Goal: Task Accomplishment & Management: Manage account settings

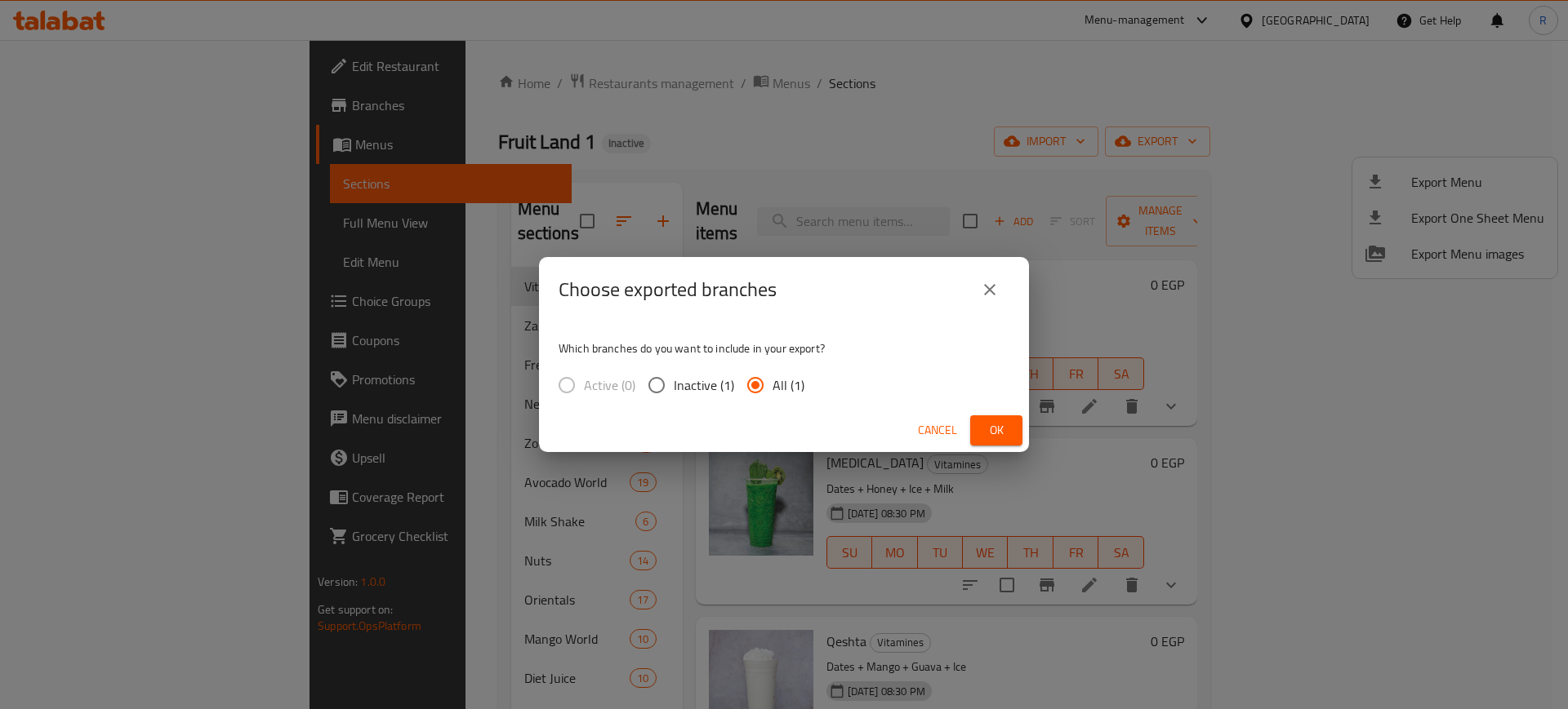
click at [1002, 423] on span "Ok" at bounding box center [996, 431] width 27 height 21
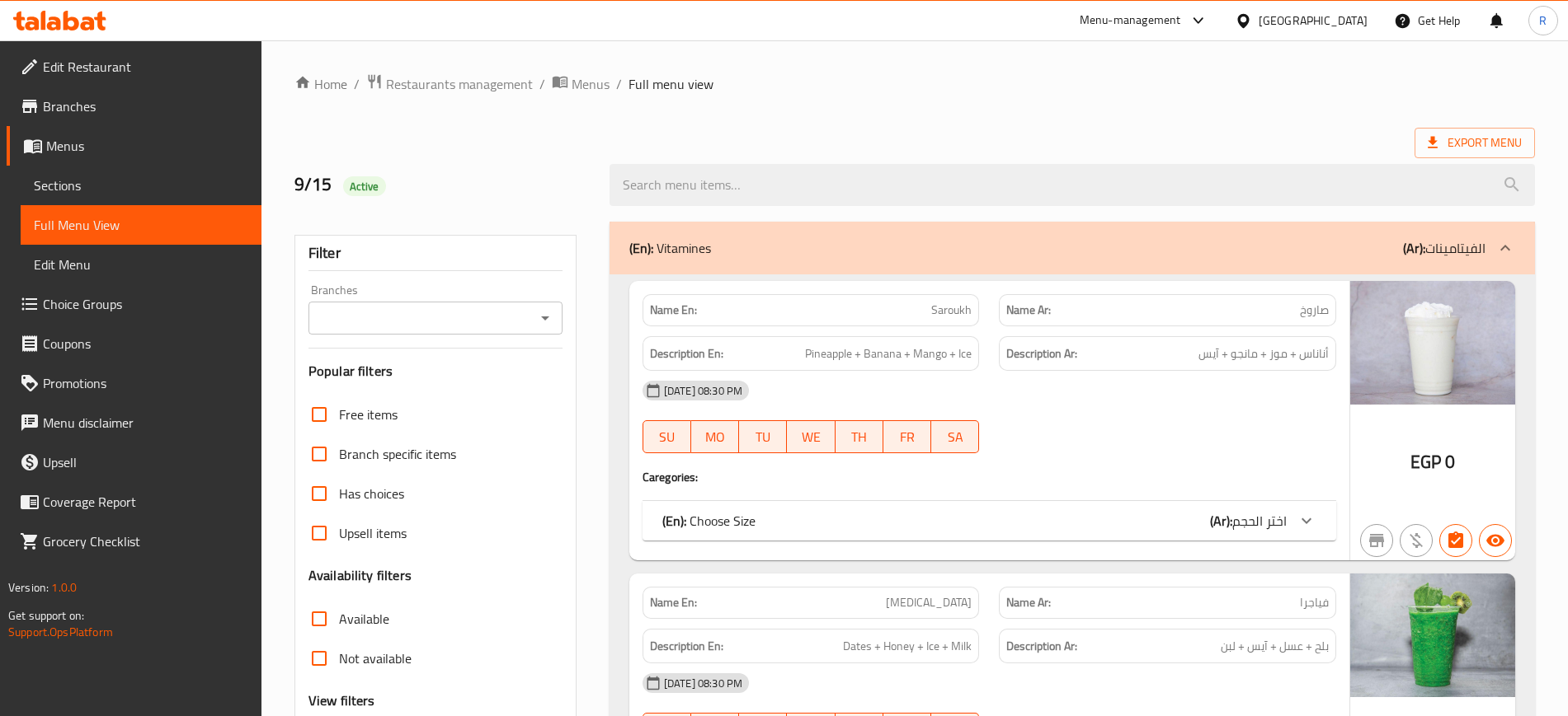
scroll to position [310, 0]
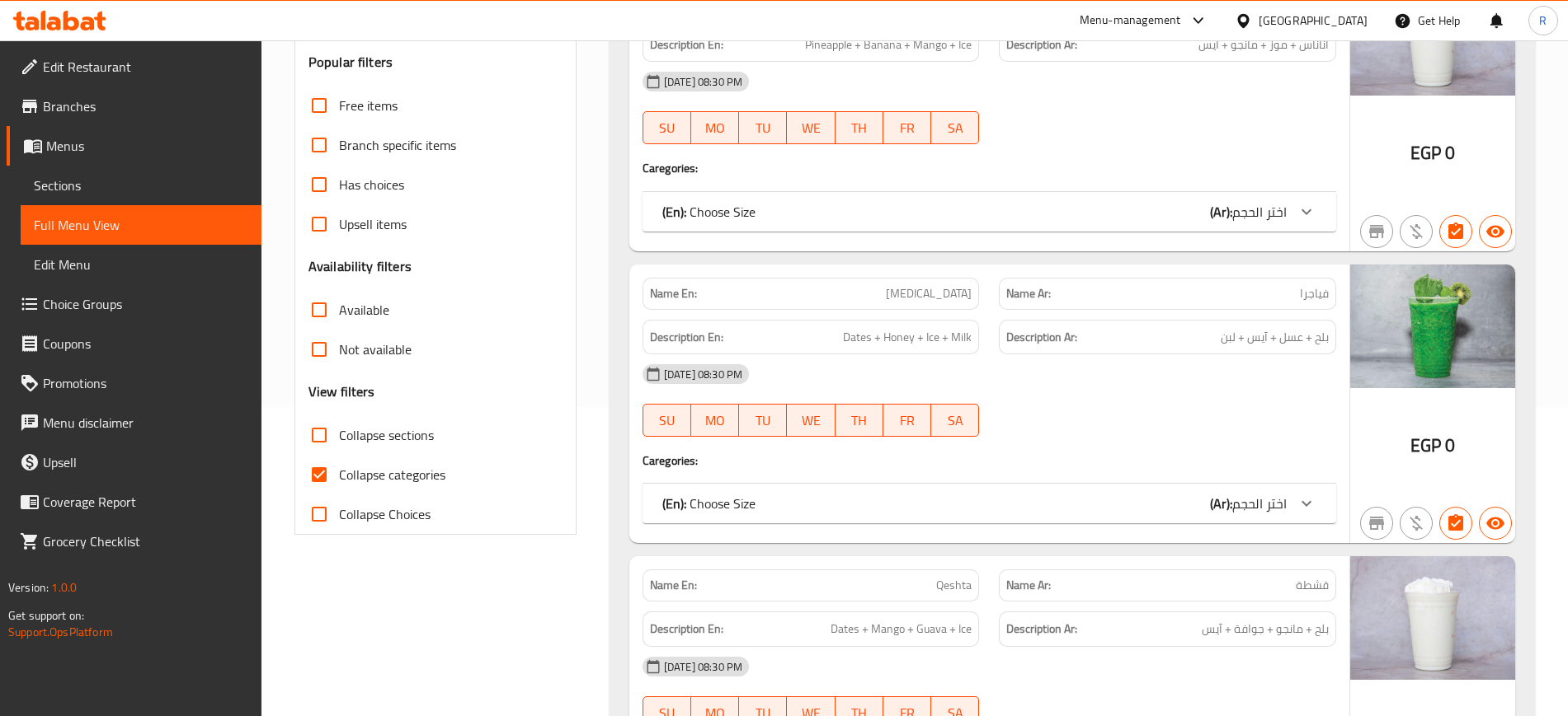
drag, startPoint x: 351, startPoint y: 481, endPoint x: 522, endPoint y: 412, distance: 184.4
click at [351, 480] on span "Collapse categories" at bounding box center [391, 474] width 106 height 20
click at [339, 480] on input "Collapse categories" at bounding box center [318, 474] width 39 height 39
checkbox input "false"
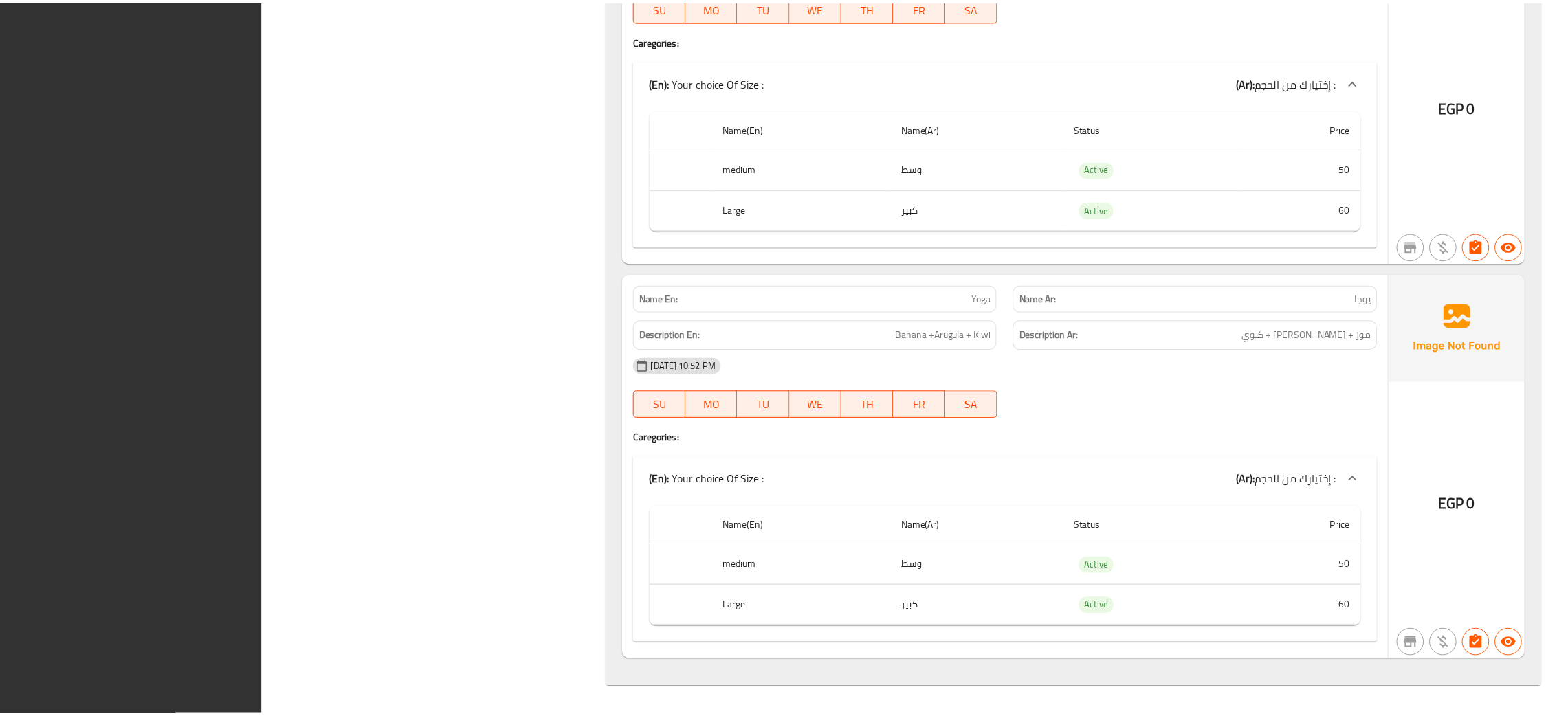
scroll to position [67550, 0]
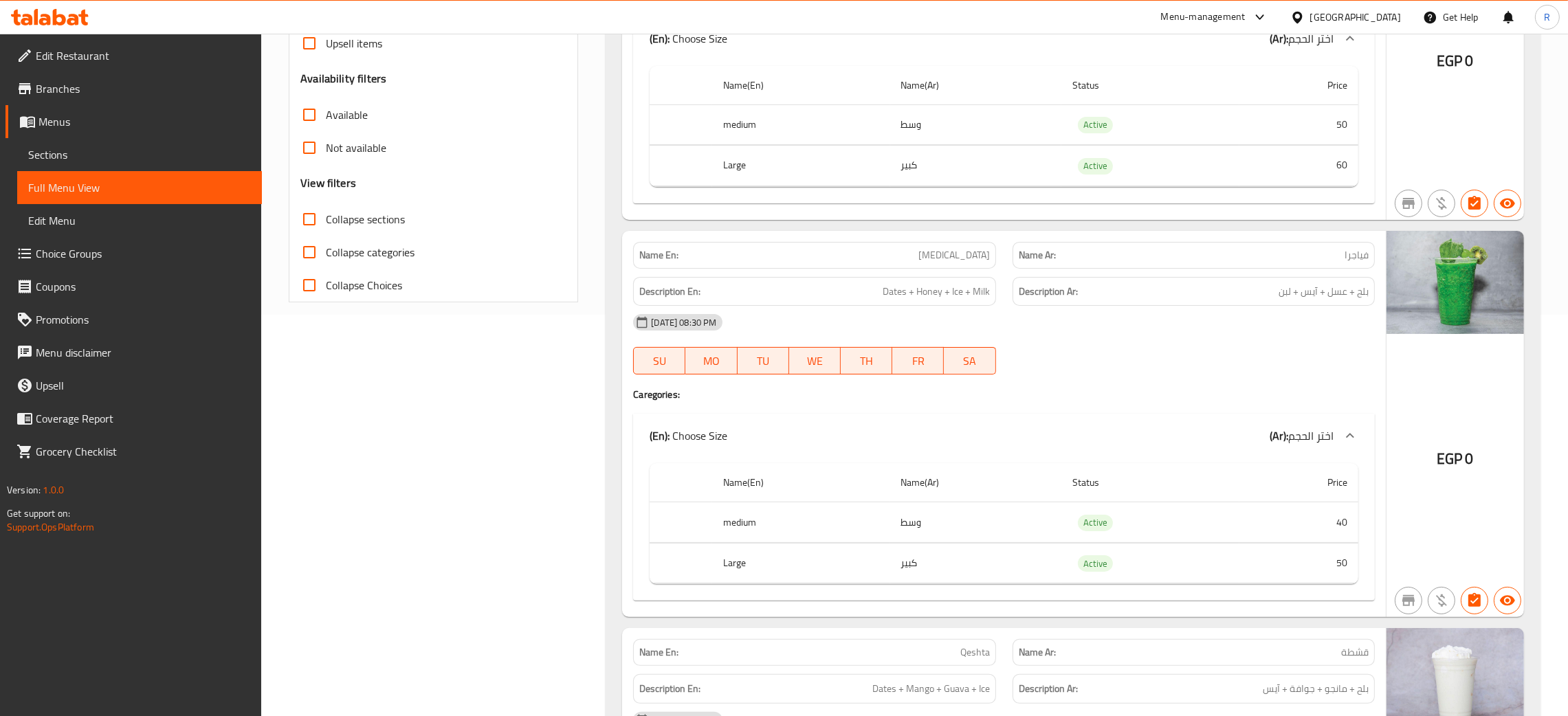
scroll to position [412, 0]
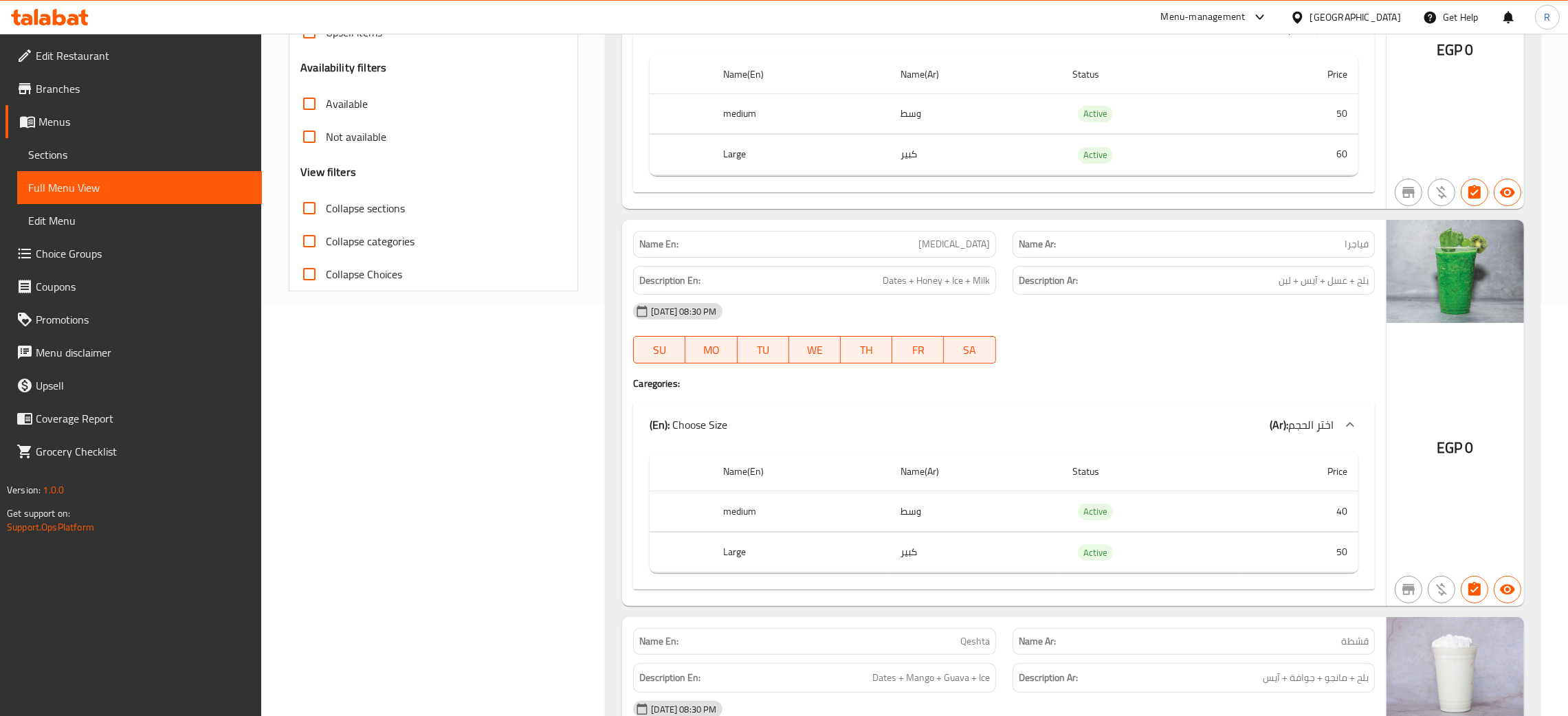
click at [312, 208] on input "Collapse sections" at bounding box center [308, 208] width 33 height 33
checkbox input "true"
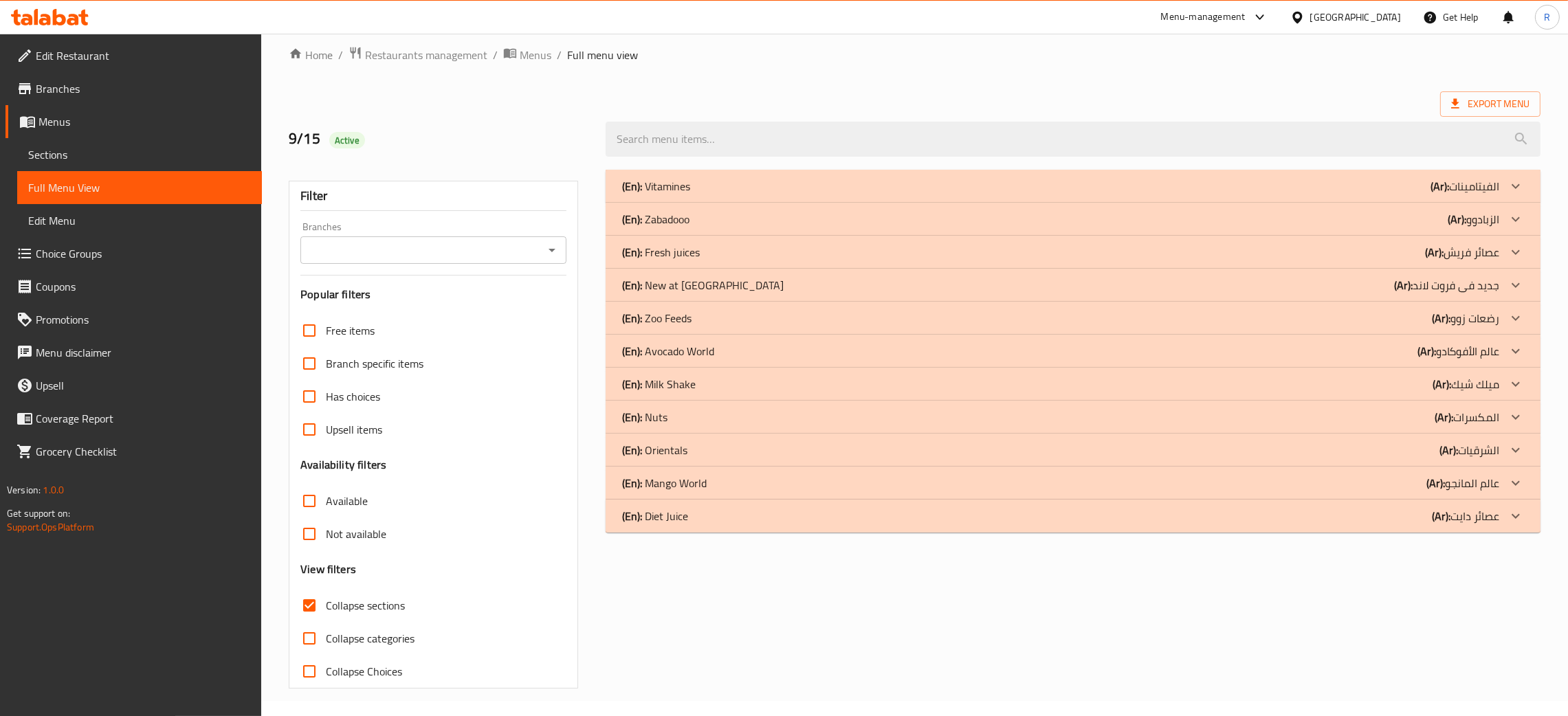
scroll to position [15, 0]
click at [732, 253] on div "(En): Fresh juices (Ar): عصائر فريش" at bounding box center [1060, 252] width 877 height 17
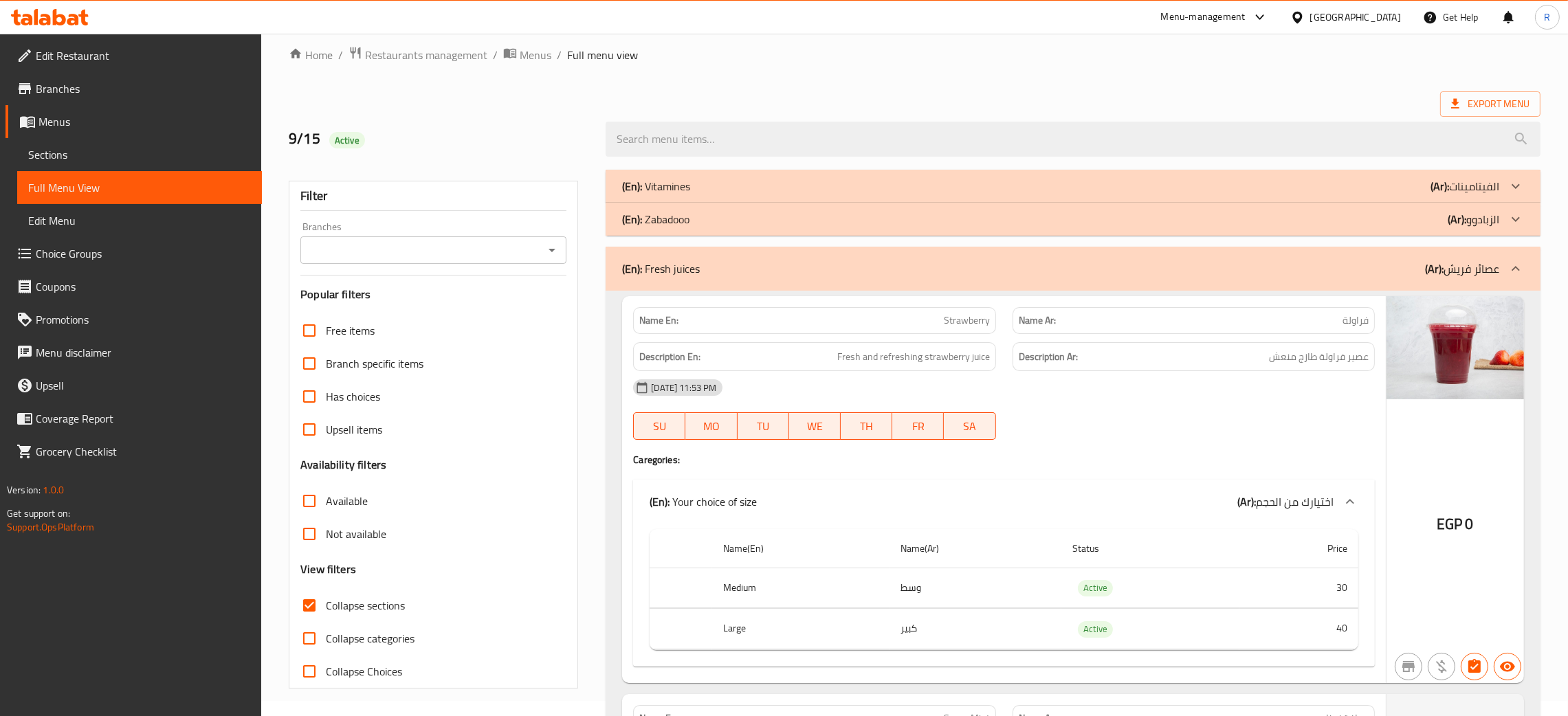
scroll to position [9679, 0]
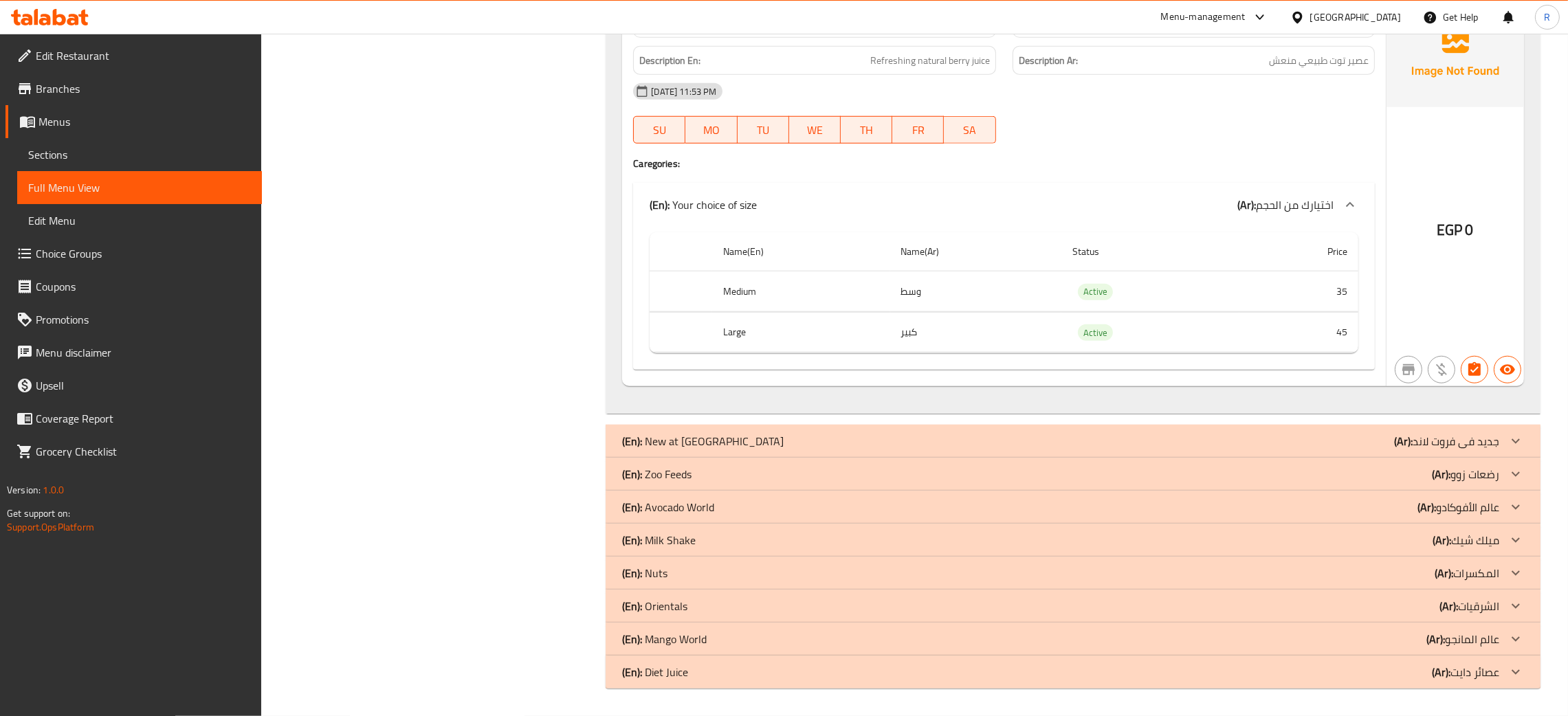
click at [659, 596] on p "(En): Diet Juice" at bounding box center [655, 672] width 66 height 17
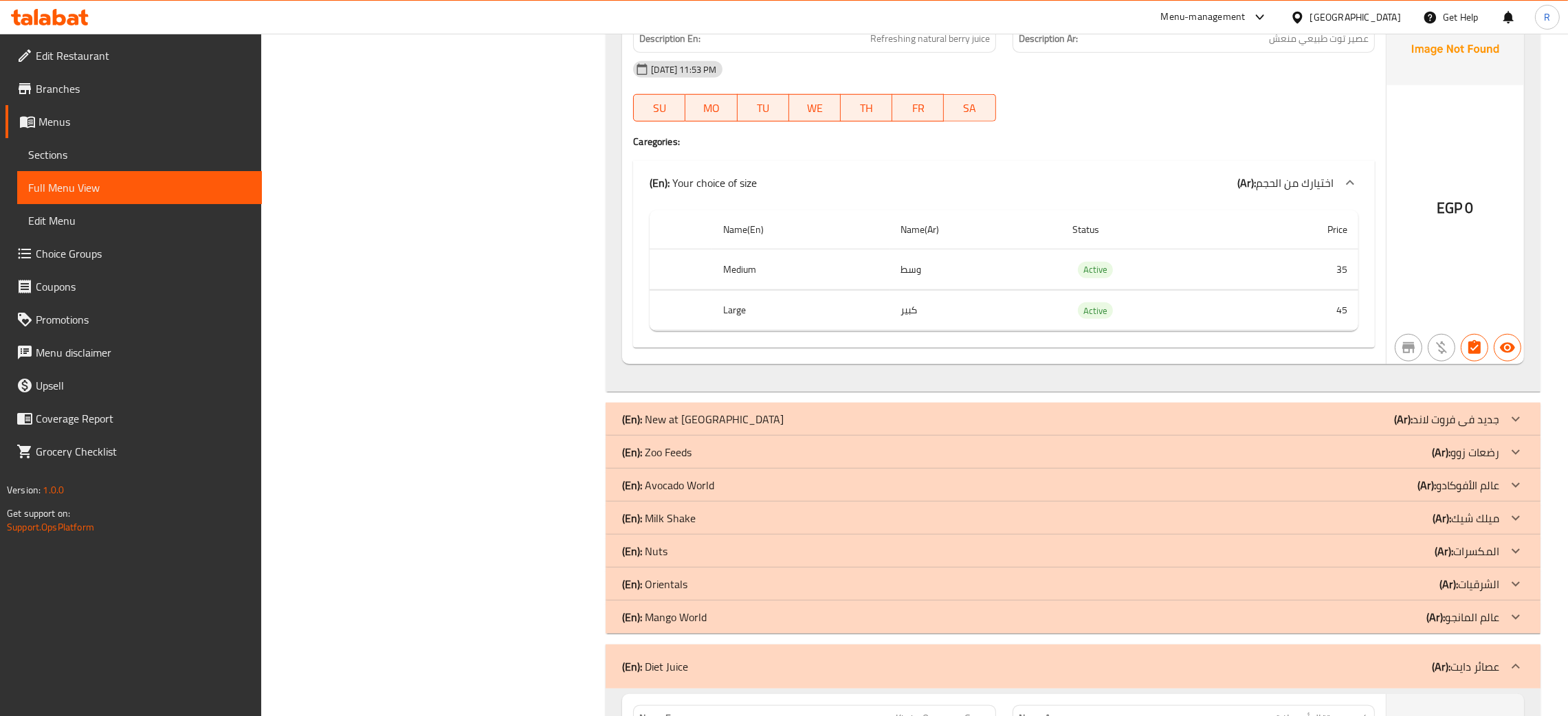
click at [707, 596] on div "(En): Mango World (Ar): عالم المانجو" at bounding box center [1060, 617] width 877 height 17
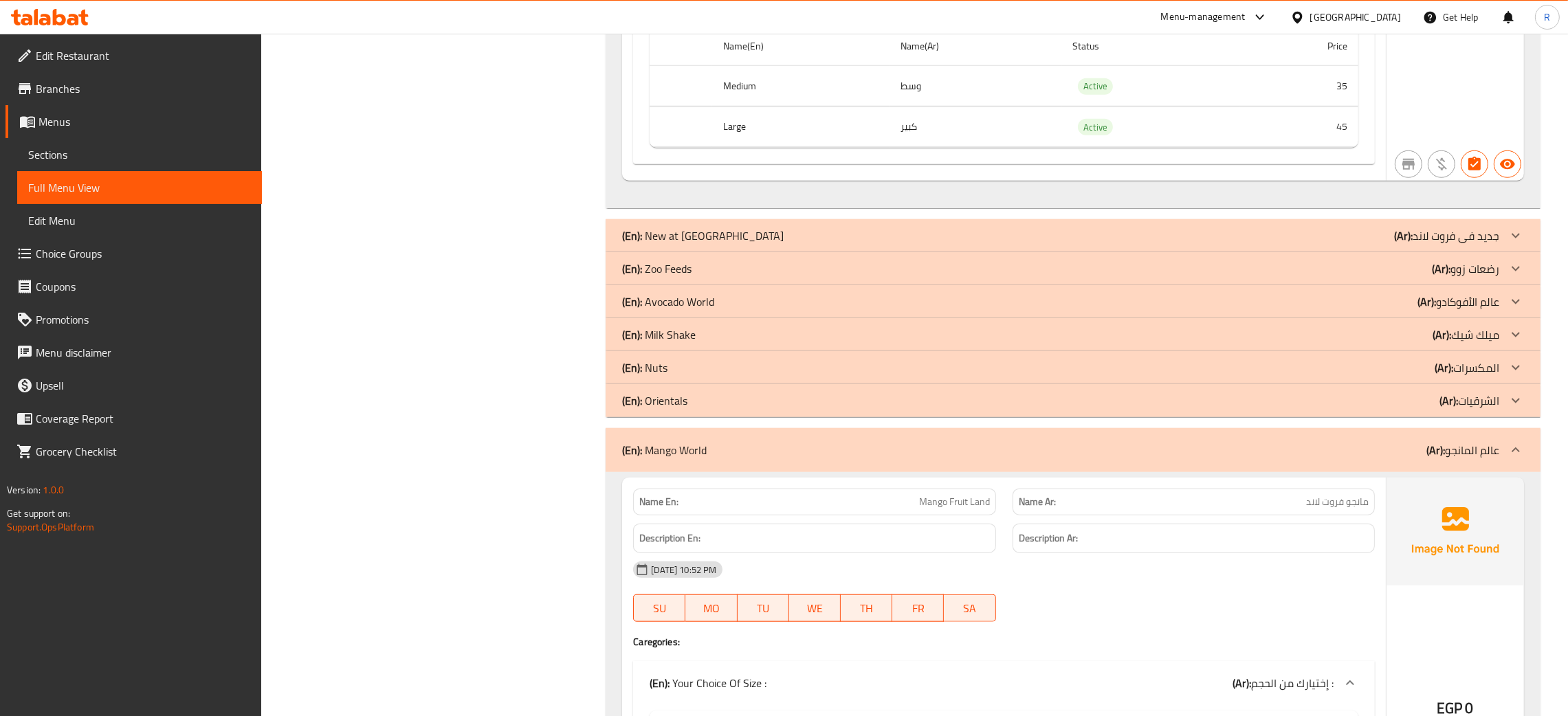
scroll to position [9689, 0]
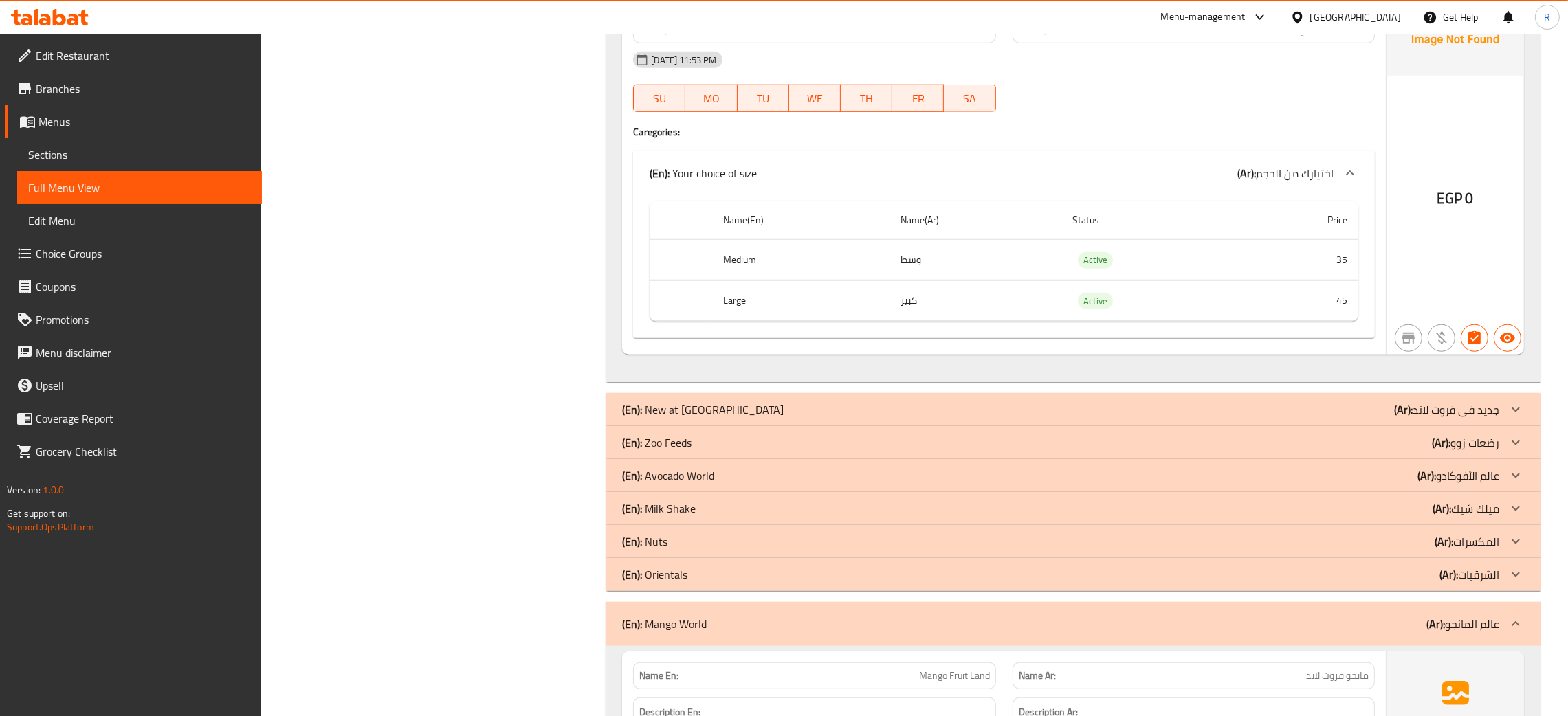
click at [698, 583] on div "(En): Orientals (Ar): الشرقيات" at bounding box center [1060, 575] width 877 height 17
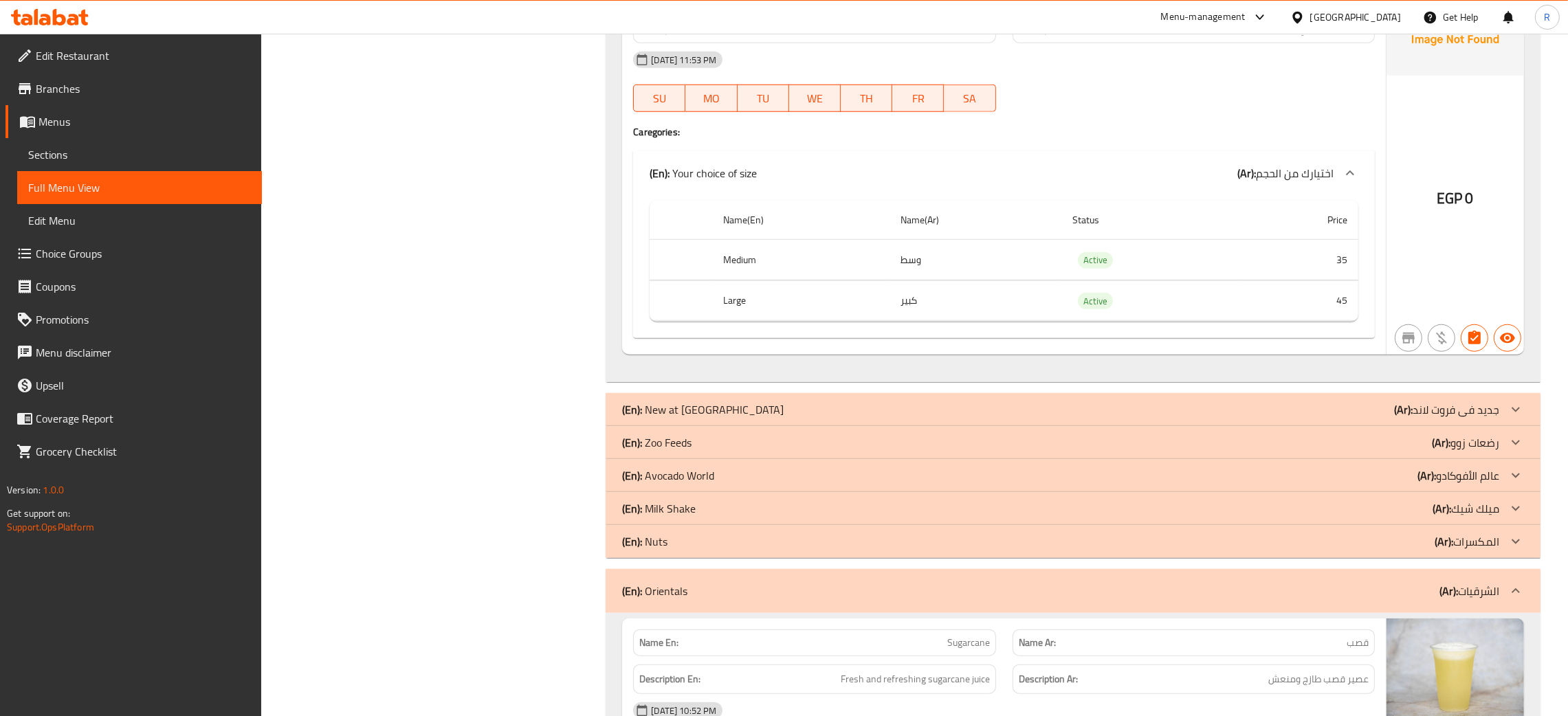
click at [699, 517] on div "(En): Milk Shake (Ar): ميلك شيك" at bounding box center [1060, 508] width 877 height 17
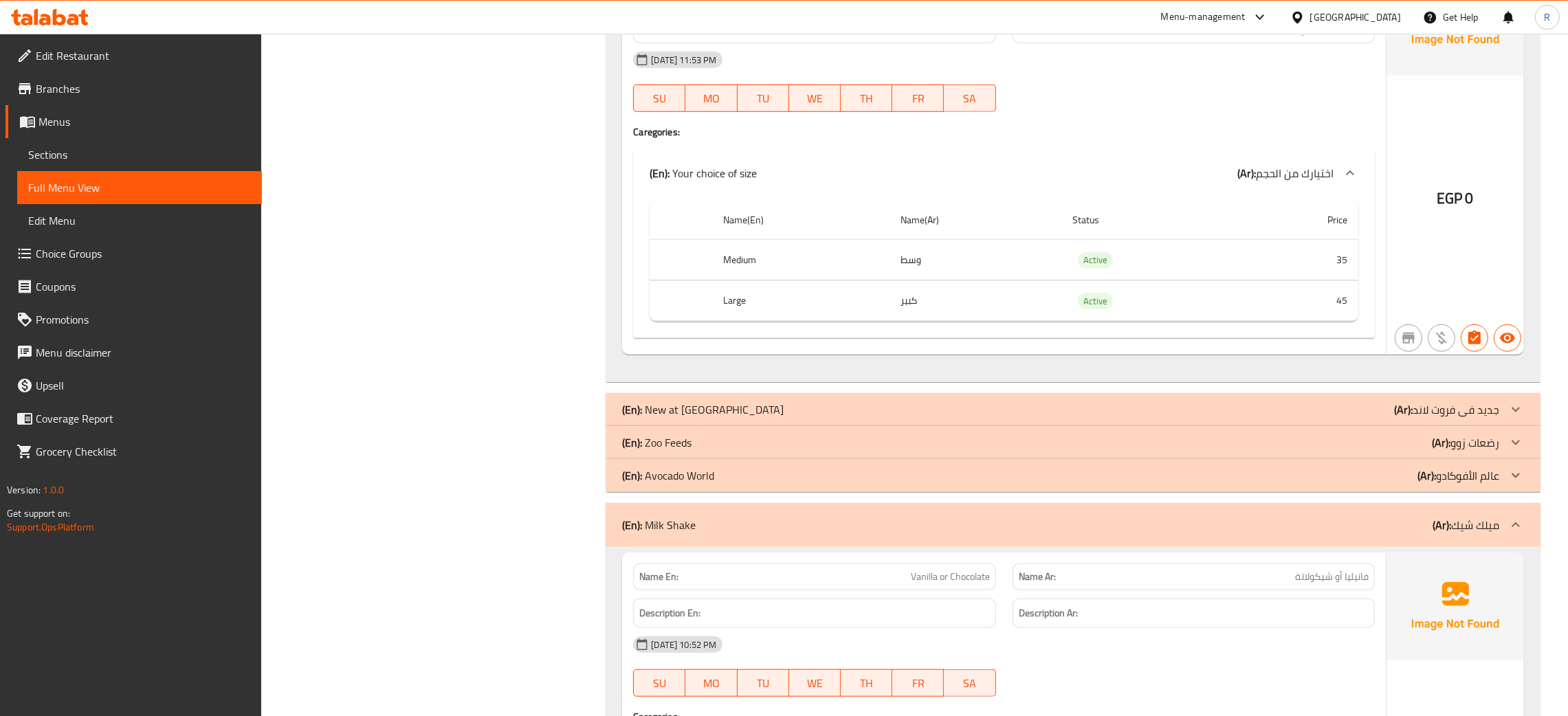
click at [691, 451] on p "(En): Zoo Feeds" at bounding box center [656, 443] width 70 height 17
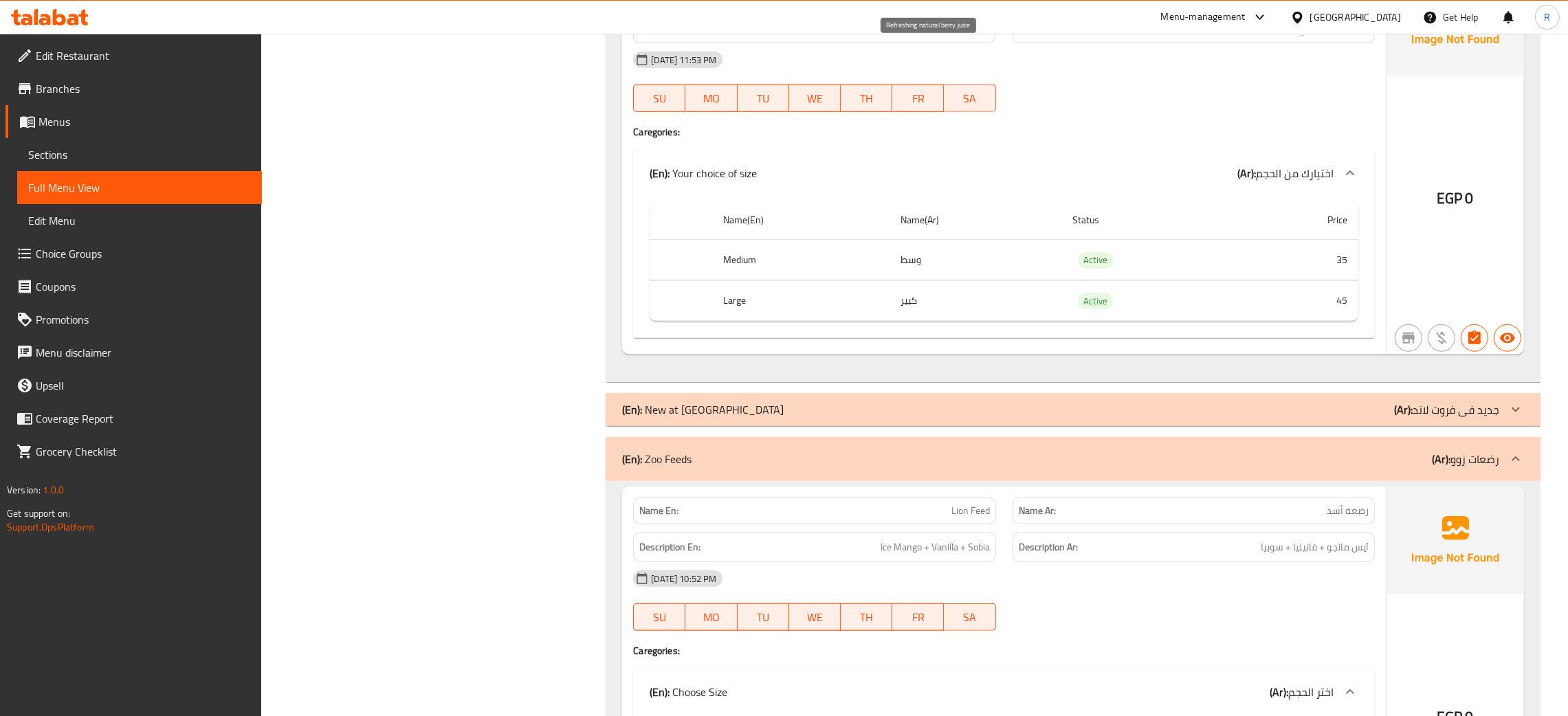
scroll to position [0, 0]
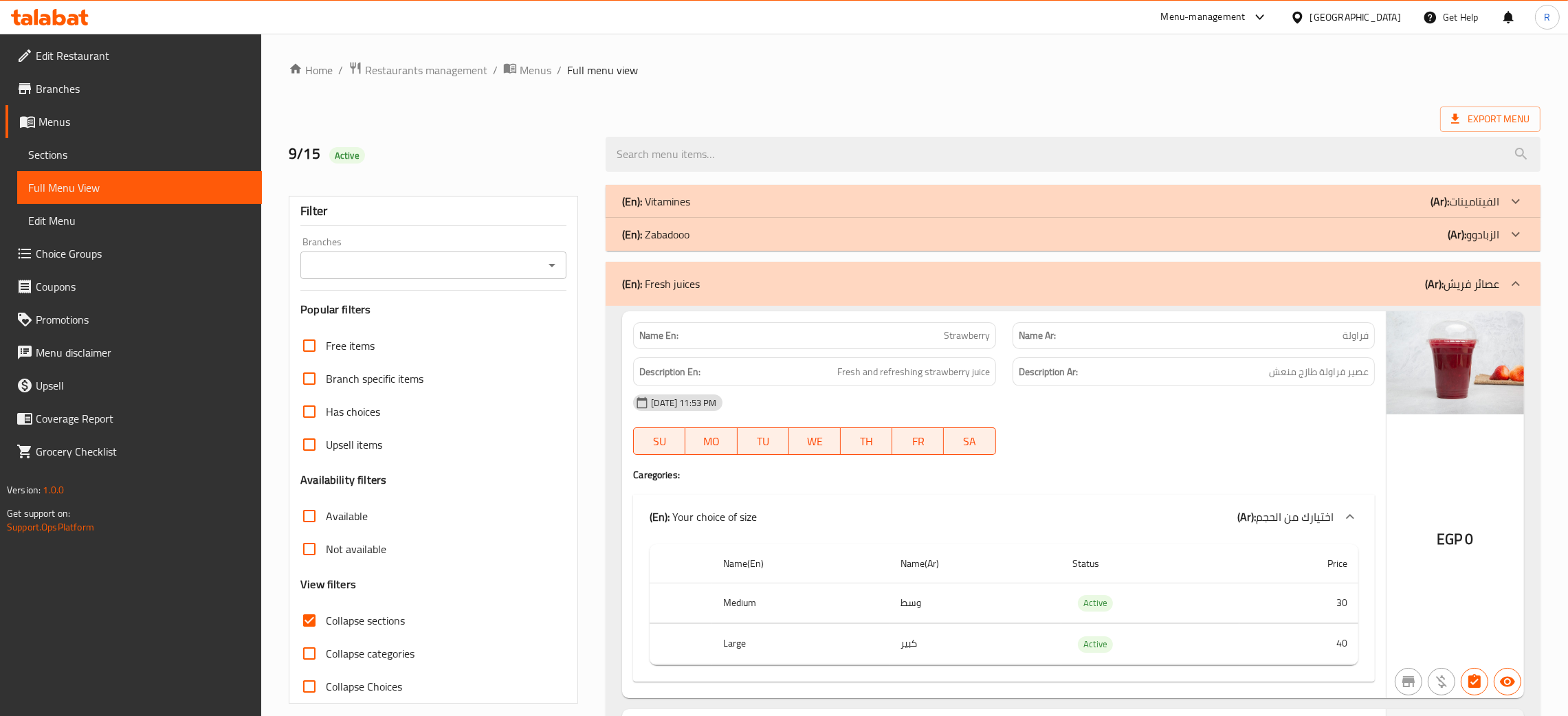
click at [862, 227] on div "(En): Zabadooo (Ar): الزبادوو" at bounding box center [1060, 234] width 877 height 17
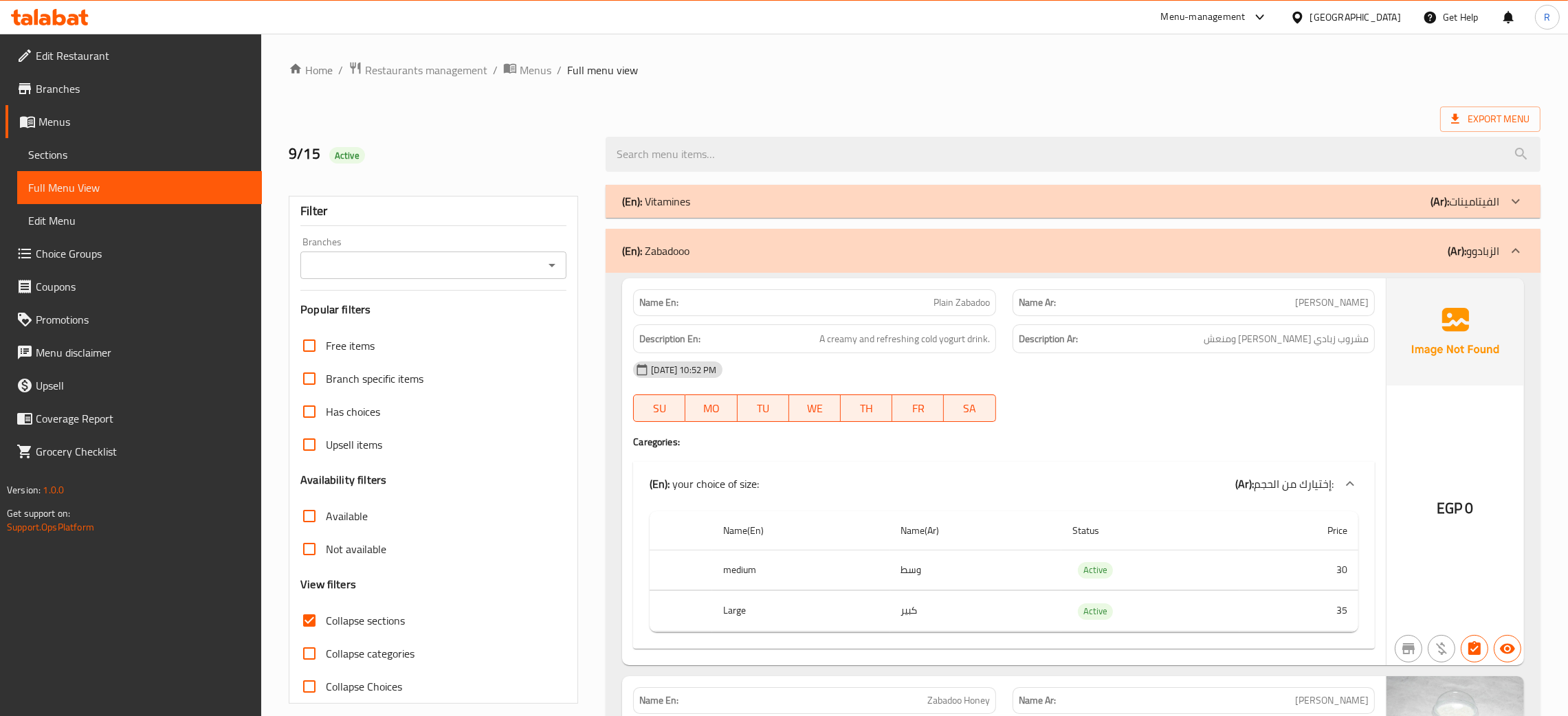
click at [655, 296] on strong "Name En:" at bounding box center [659, 303] width 39 height 14
click at [655, 301] on strong "Name En:" at bounding box center [659, 303] width 39 height 14
copy strong "Name En:"
